Goal: Information Seeking & Learning: Find specific fact

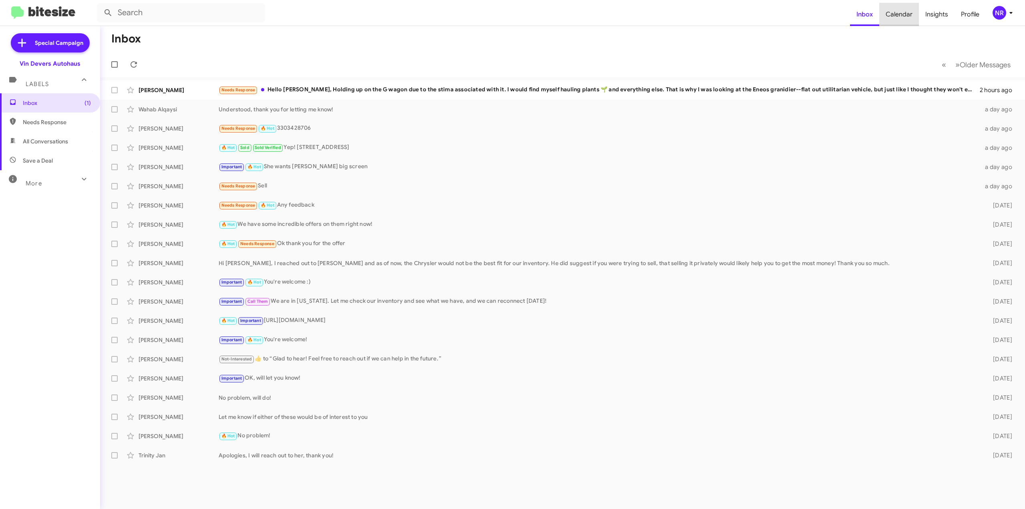
click at [904, 14] on span "Calendar" at bounding box center [900, 14] width 40 height 23
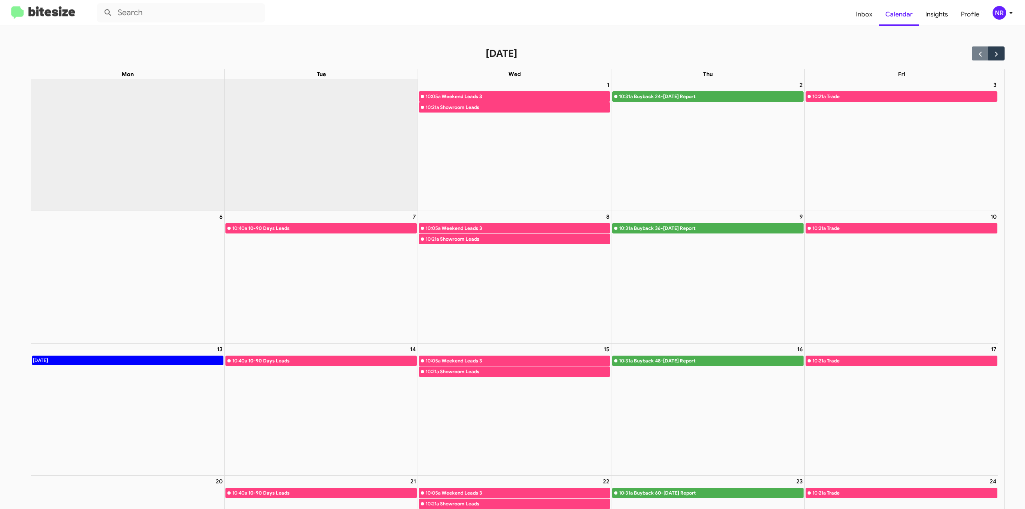
click at [474, 241] on div "Showroom Leads" at bounding box center [525, 239] width 170 height 8
click at [266, 227] on div "10-90 Days Leads" at bounding box center [332, 228] width 168 height 8
click at [279, 227] on div "10-90 Days Leads" at bounding box center [332, 228] width 168 height 8
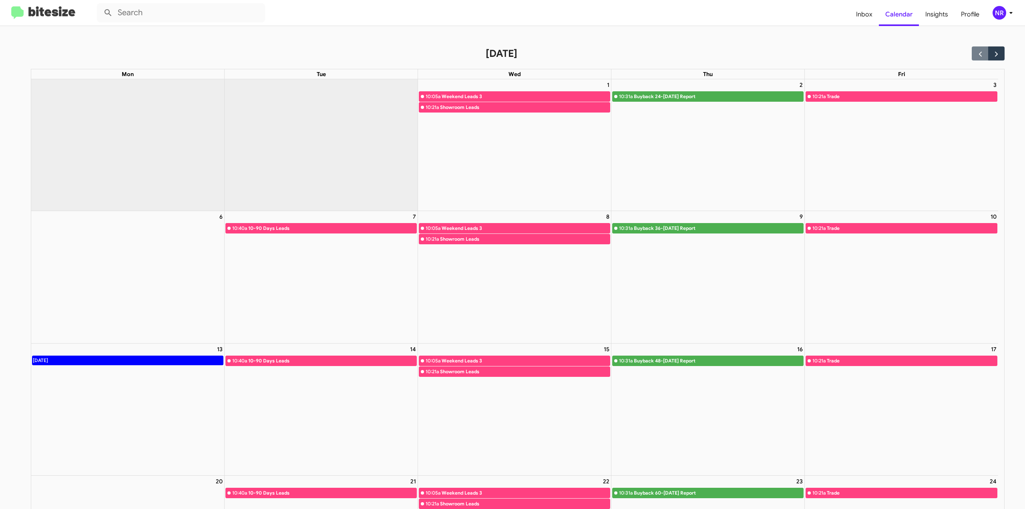
click at [301, 228] on div "10-90 Days Leads" at bounding box center [332, 228] width 168 height 8
click at [280, 230] on div "10-90 Days Leads" at bounding box center [332, 228] width 168 height 8
click at [864, 14] on span "Inbox" at bounding box center [864, 14] width 29 height 23
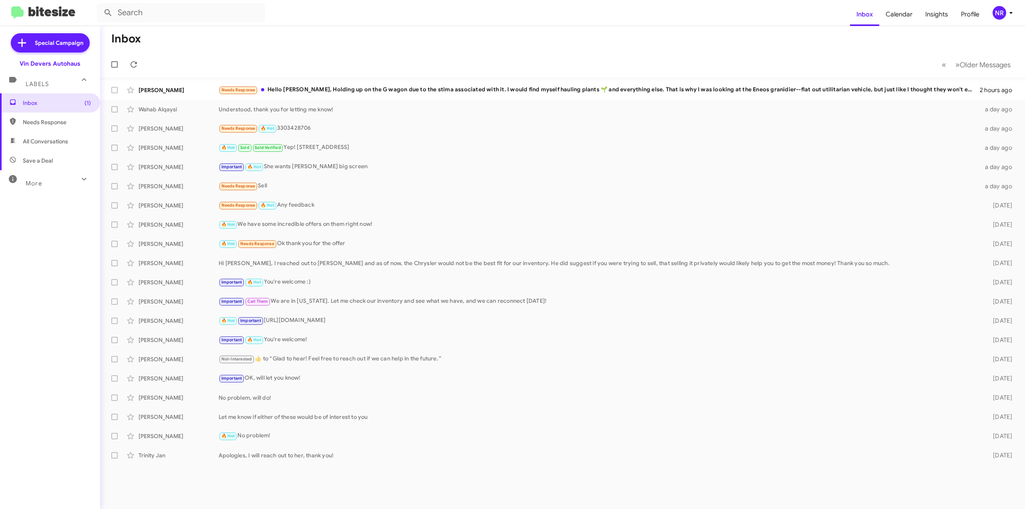
click at [42, 183] on div "More" at bounding box center [41, 180] width 71 height 15
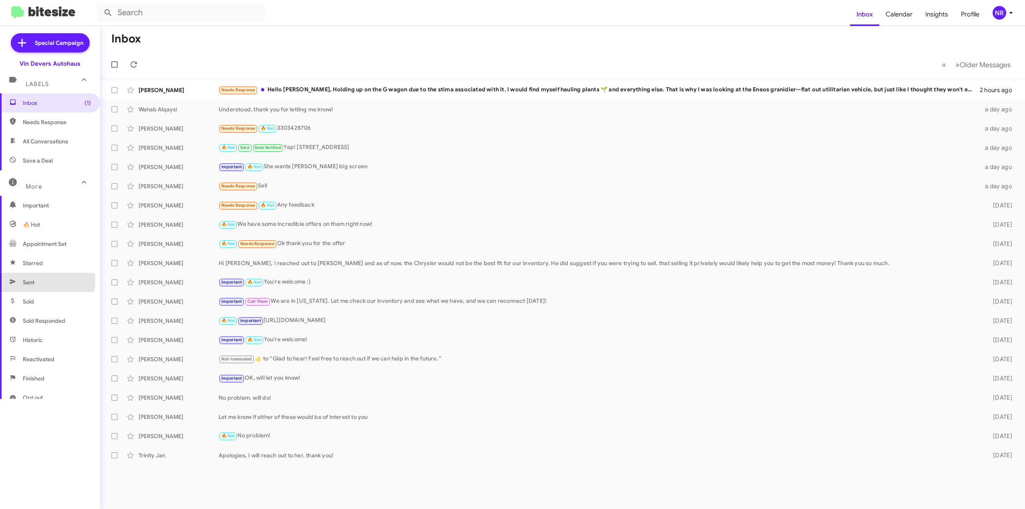
click at [30, 280] on span "Sent" at bounding box center [29, 282] width 12 height 8
type input "in:sent"
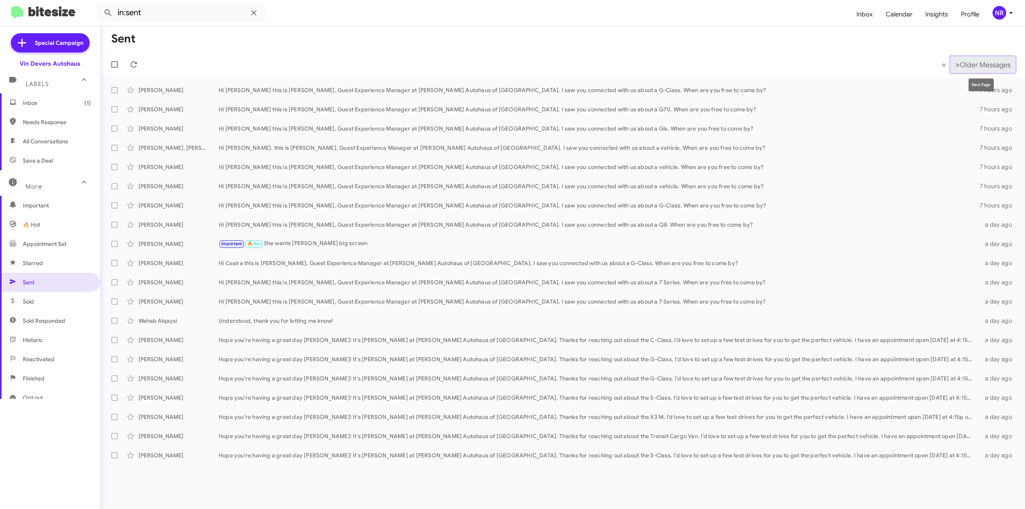
click at [960, 65] on span "Older Messages" at bounding box center [985, 64] width 51 height 9
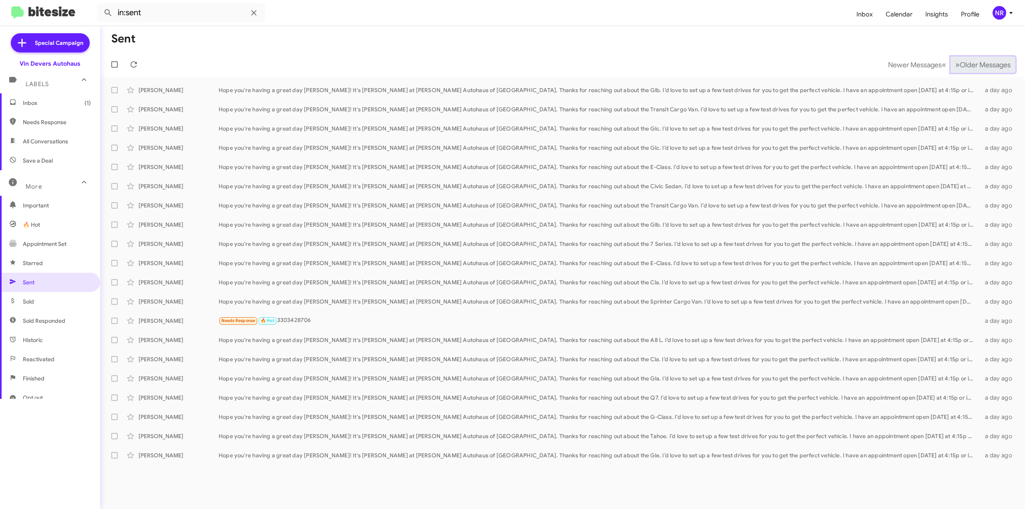
click at [960, 65] on span "Older Messages" at bounding box center [985, 64] width 51 height 9
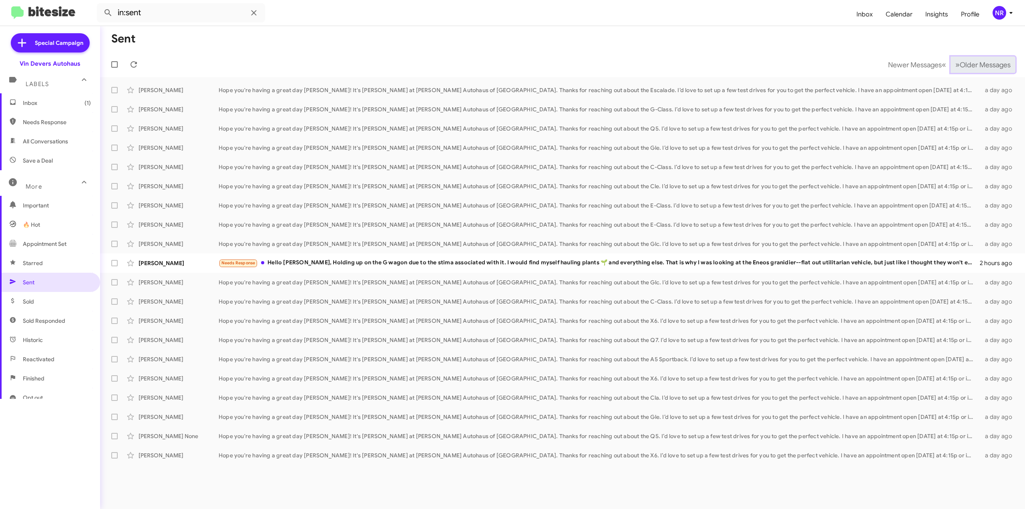
click at [960, 65] on span "Older Messages" at bounding box center [985, 64] width 51 height 9
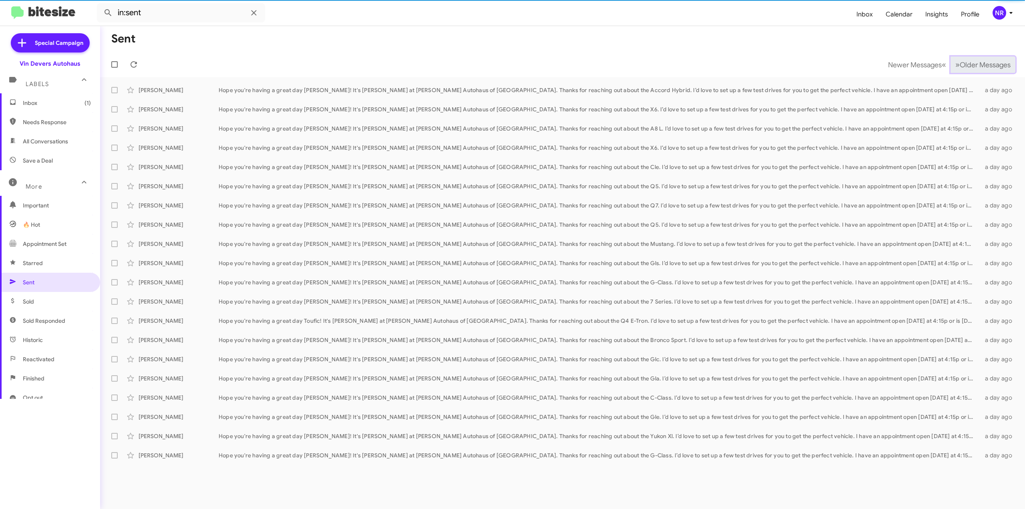
click at [960, 65] on span "Older Messages" at bounding box center [985, 64] width 51 height 9
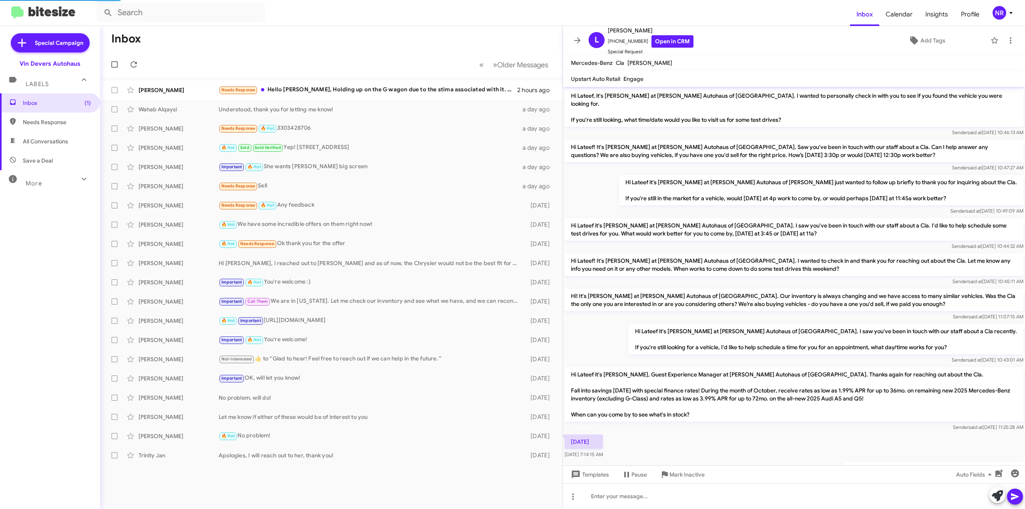
scroll to position [334, 0]
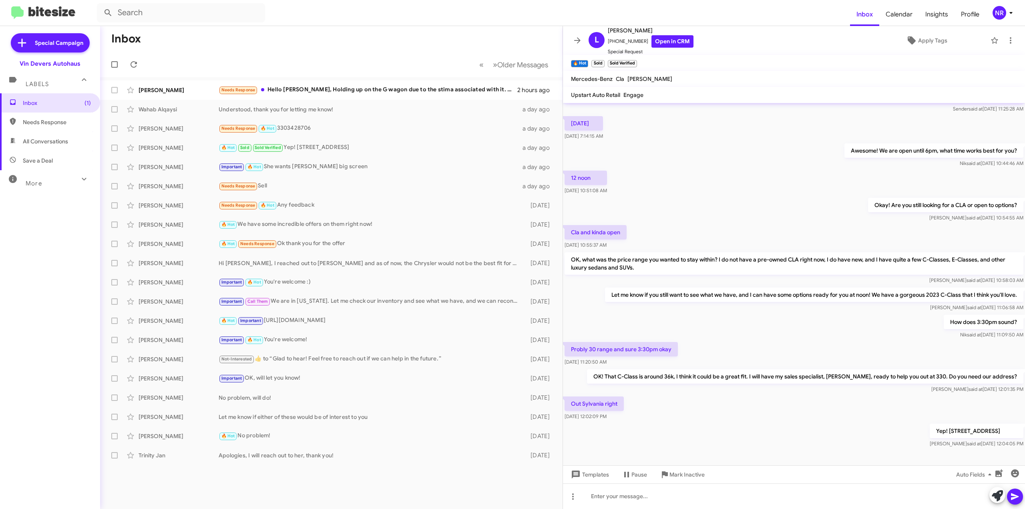
click at [46, 181] on div "More" at bounding box center [41, 180] width 71 height 15
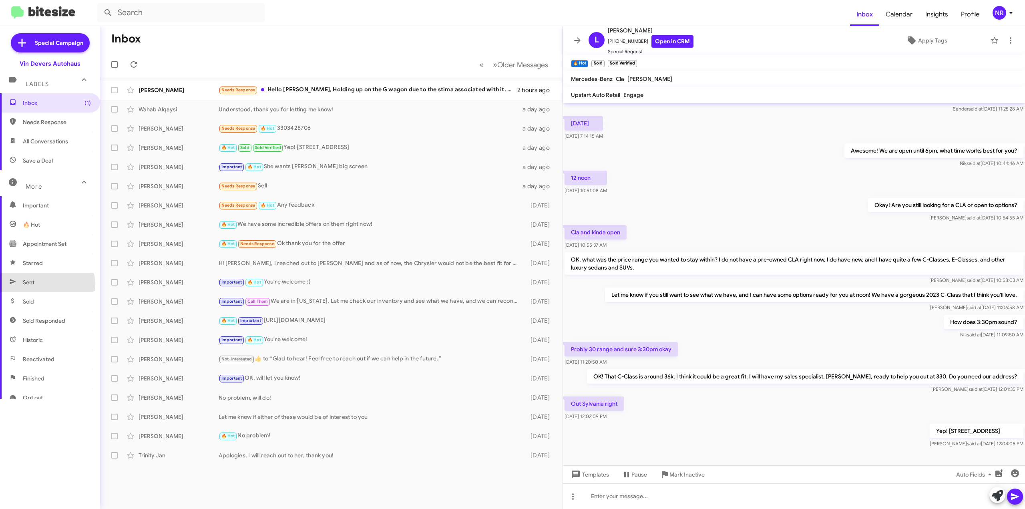
click at [34, 286] on span "Sent" at bounding box center [29, 282] width 12 height 8
type input "in:sent"
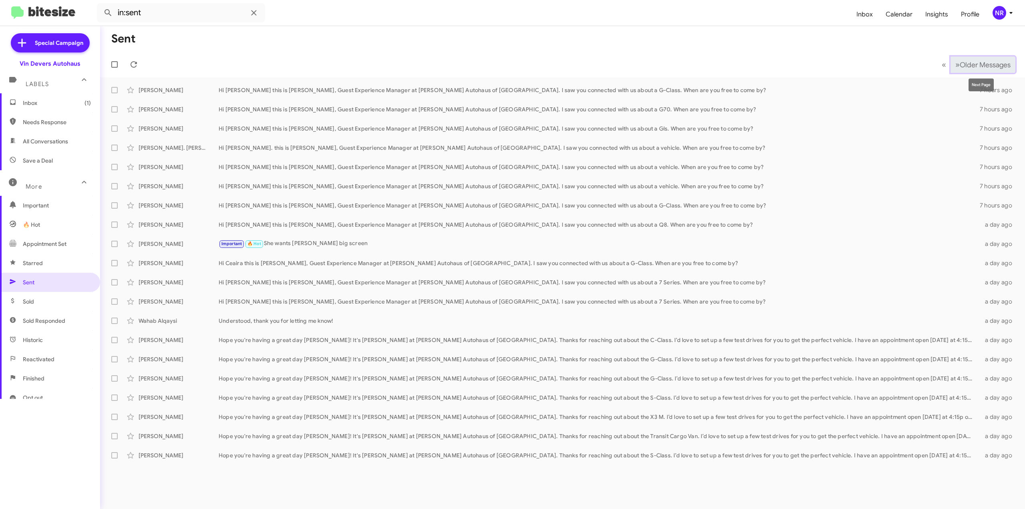
click at [956, 67] on span "»" at bounding box center [958, 65] width 4 height 10
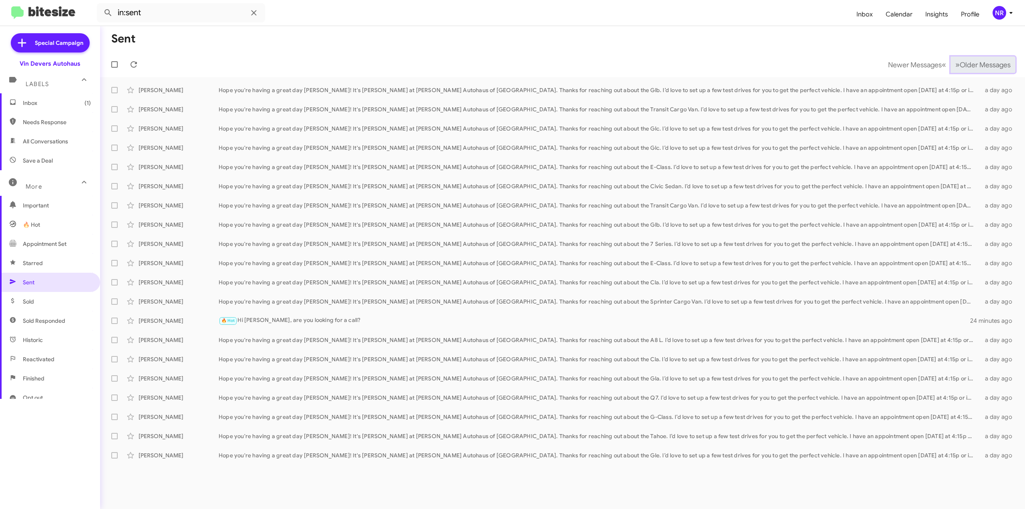
click at [956, 67] on span "»" at bounding box center [958, 65] width 4 height 10
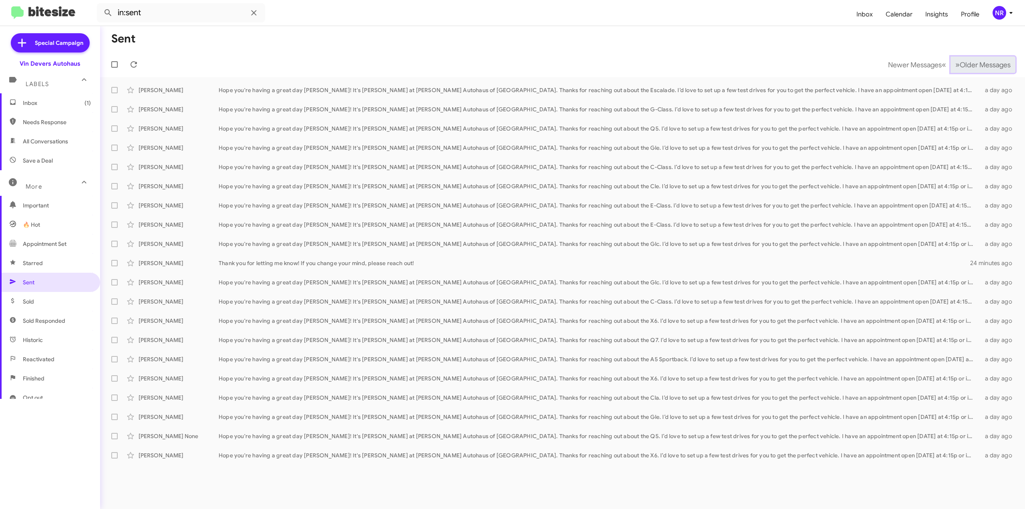
click at [956, 67] on span "»" at bounding box center [958, 65] width 4 height 10
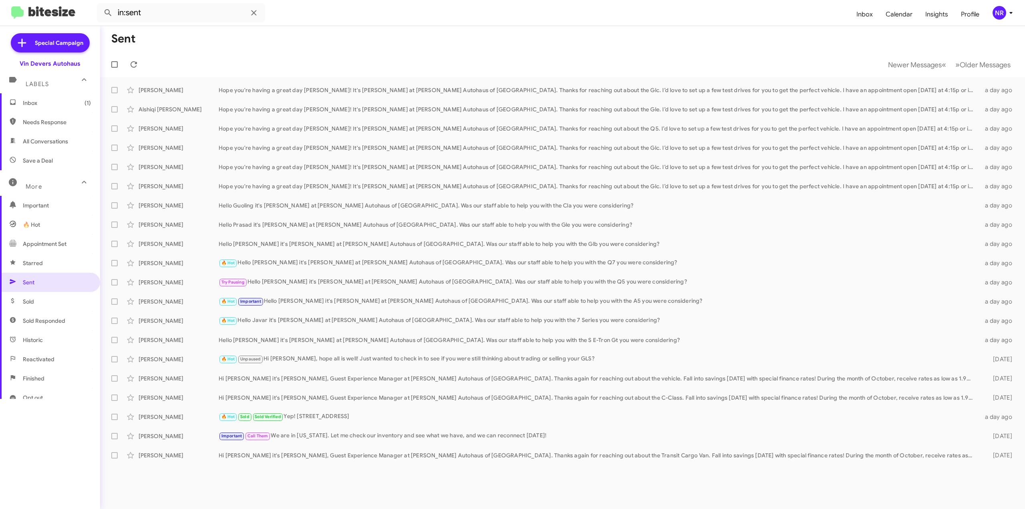
click at [33, 107] on span "Inbox (1)" at bounding box center [50, 102] width 100 height 19
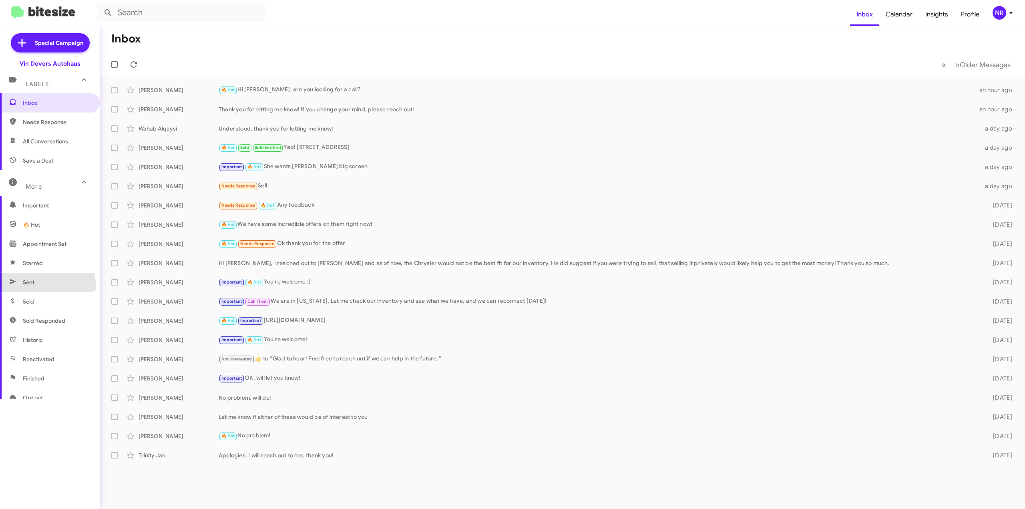
click at [37, 288] on span "Sent" at bounding box center [50, 282] width 100 height 19
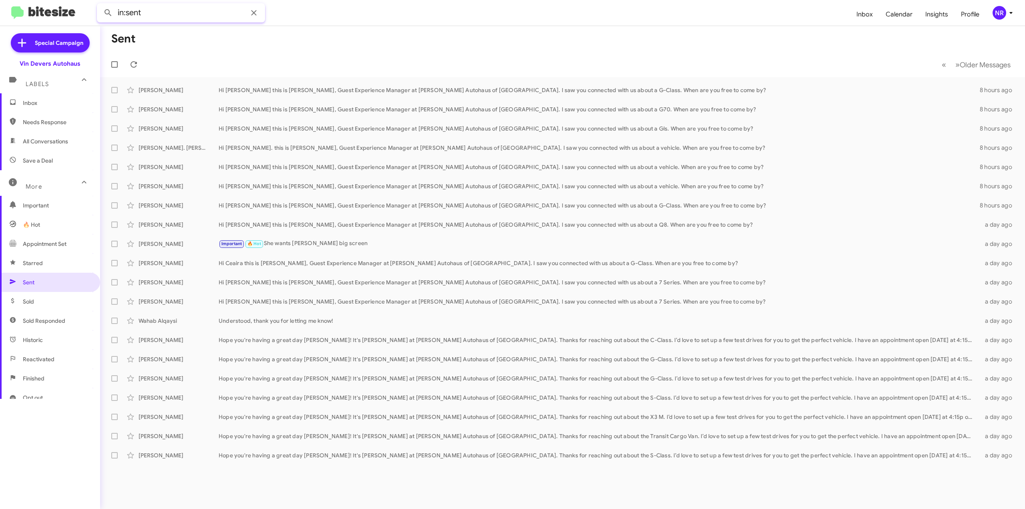
click at [165, 15] on input "in:sent" at bounding box center [181, 12] width 168 height 19
paste input "Joe Garcia"
type input "in:sent Joe Garcia"
click at [100, 5] on button at bounding box center [108, 13] width 16 height 16
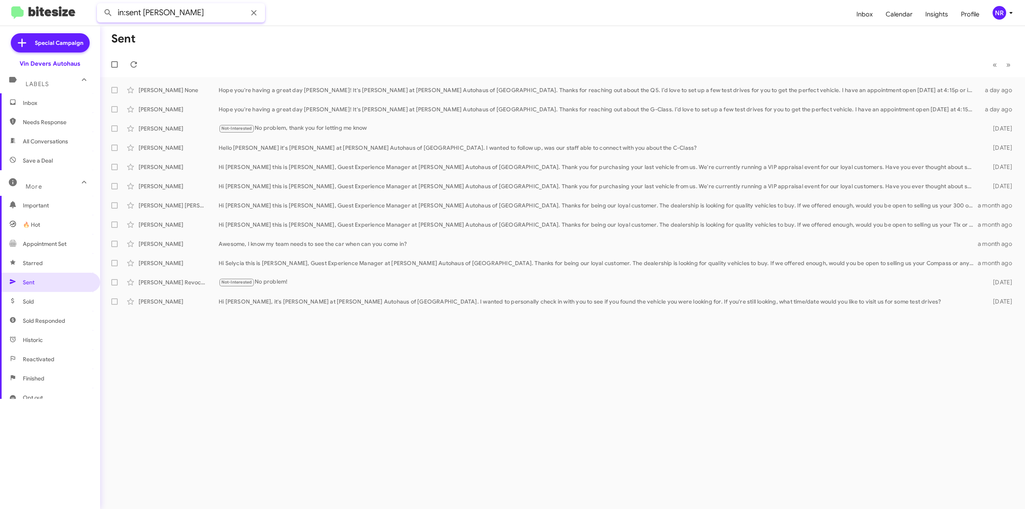
click at [205, 13] on input "in:sent Joe Garcia" at bounding box center [181, 12] width 168 height 19
